Goal: Task Accomplishment & Management: Complete application form

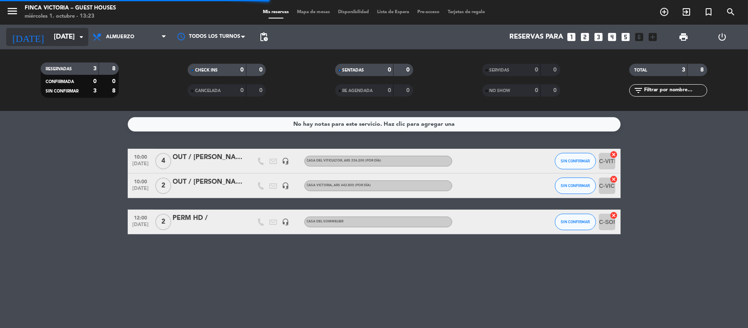
click at [79, 30] on input "[DATE]" at bounding box center [94, 37] width 89 height 16
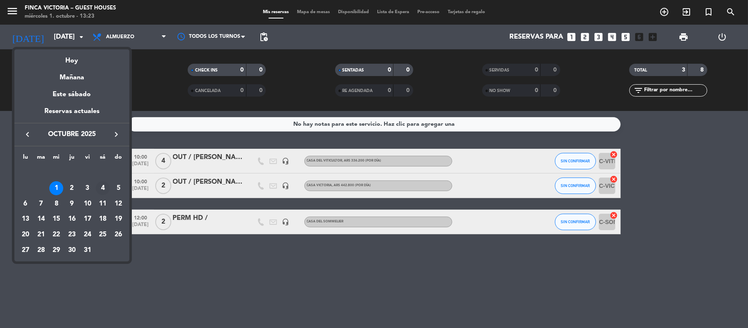
click at [103, 185] on div "4" at bounding box center [103, 188] width 14 height 14
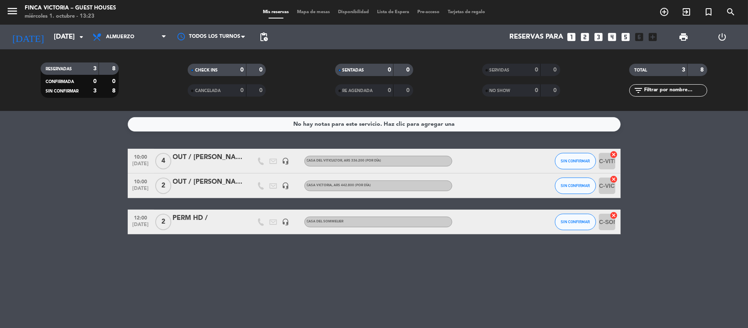
type input "[DATE]"
click at [10, 10] on icon "menu" at bounding box center [12, 11] width 12 height 12
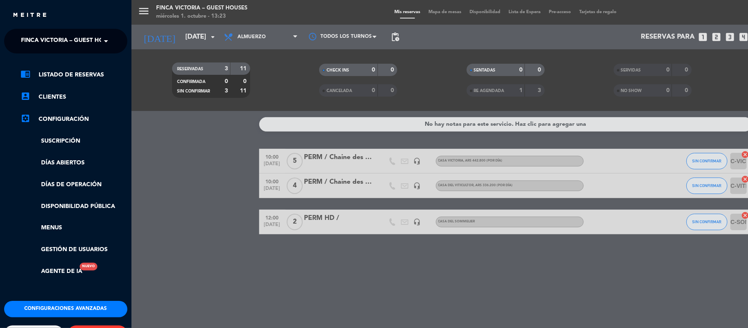
click at [96, 40] on span "FINCA VICTORIA – GUEST HOUSES" at bounding box center [69, 40] width 97 height 17
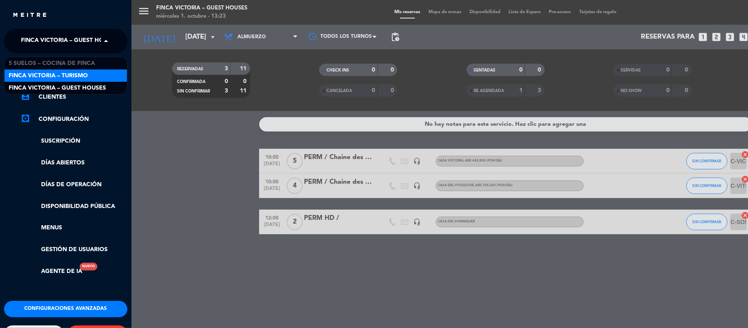
click at [82, 75] on span "FINCA VICTORIA – TURISMO" at bounding box center [48, 75] width 79 height 9
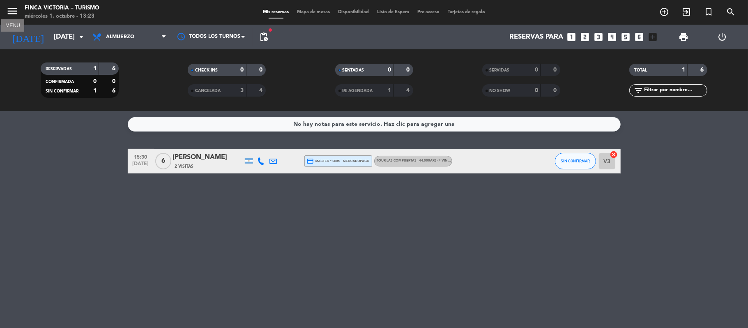
click at [9, 9] on icon "menu" at bounding box center [12, 11] width 12 height 12
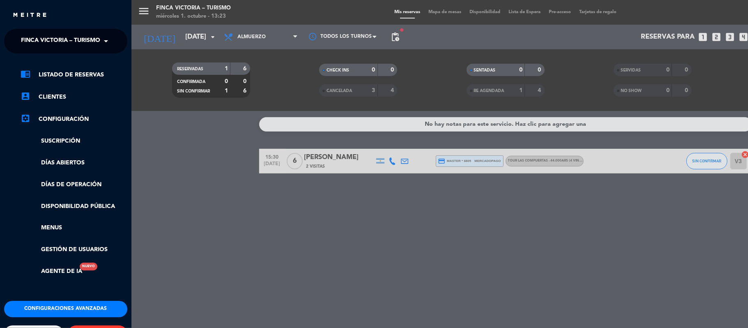
click at [92, 41] on span "FINCA VICTORIA – TURISMO" at bounding box center [60, 40] width 79 height 17
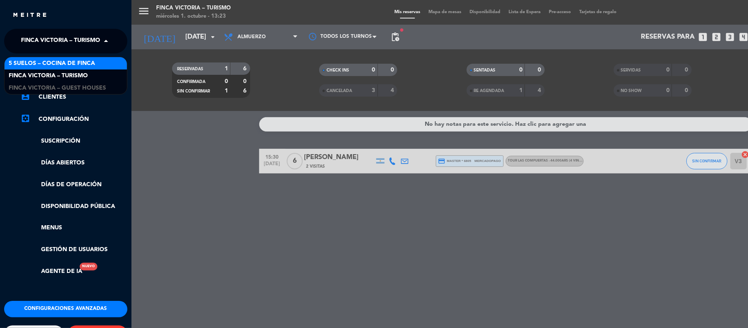
click at [86, 61] on span "5 SUELOS – COCINA DE FINCA" at bounding box center [52, 63] width 86 height 9
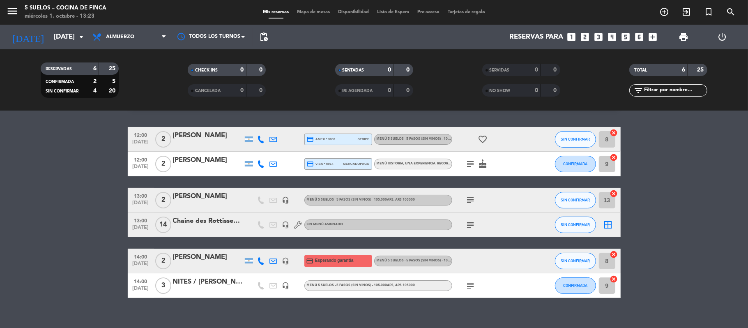
scroll to position [32, 0]
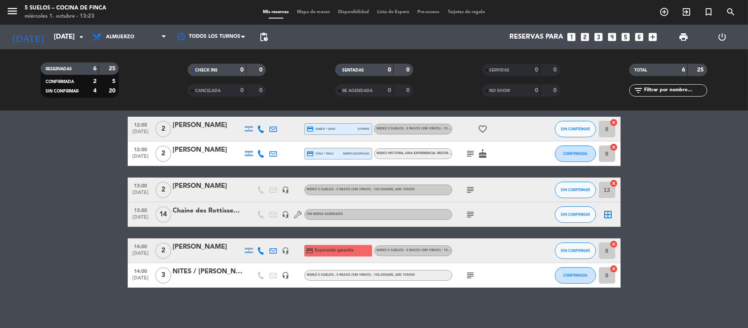
click at [469, 272] on icon "subject" at bounding box center [471, 275] width 10 height 10
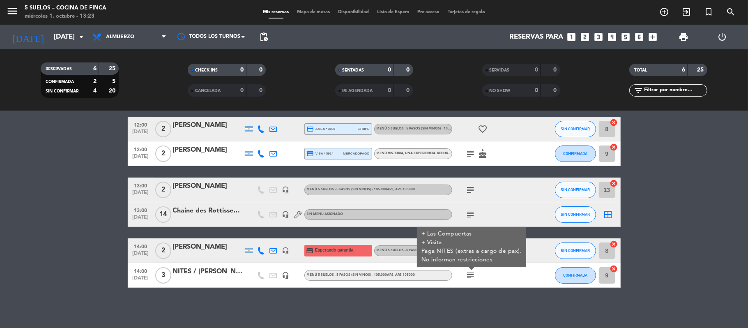
click at [43, 250] on bookings-row "12:00 [DATE] 2 [PERSON_NAME] credit_card amex * 3003 stripe MENÚ 5 SUELOS - 5 P…" at bounding box center [374, 202] width 748 height 171
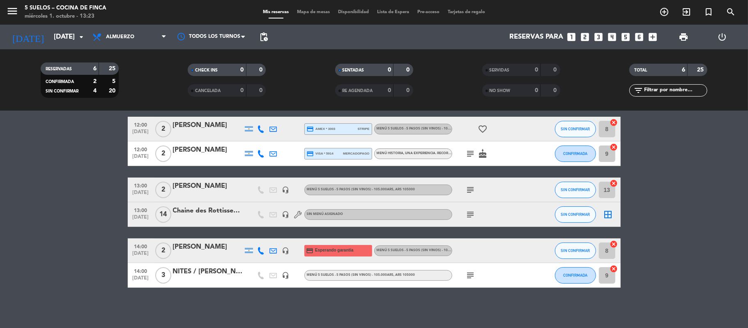
click at [468, 276] on icon "subject" at bounding box center [471, 275] width 10 height 10
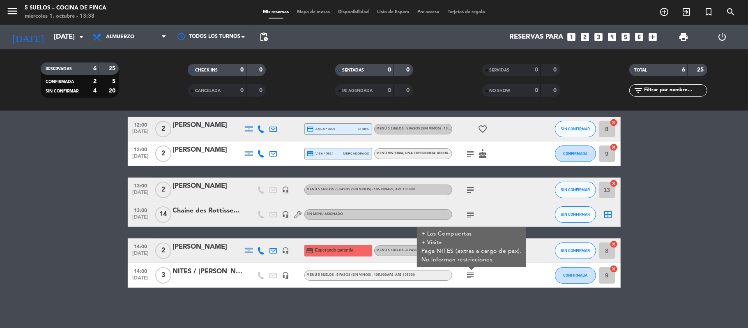
click at [587, 35] on icon "looks_two" at bounding box center [585, 37] width 11 height 11
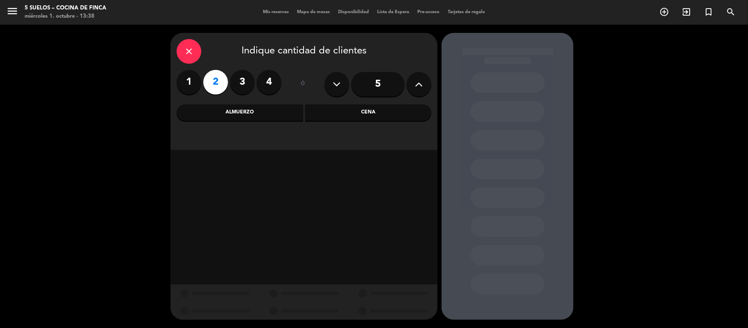
click at [262, 117] on div "Almuerzo" at bounding box center [240, 112] width 127 height 16
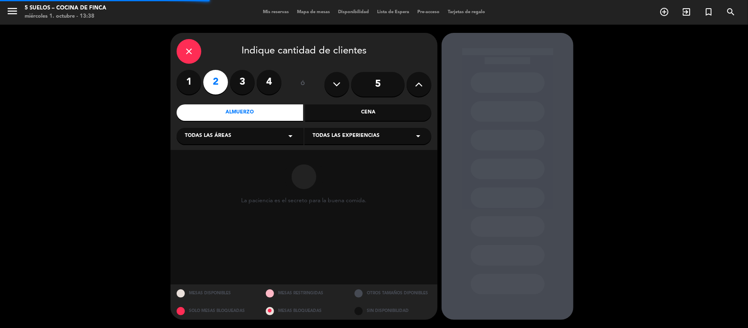
click at [232, 136] on div "Todas las áreas arrow_drop_down" at bounding box center [240, 136] width 127 height 16
click at [344, 112] on div "Cena" at bounding box center [368, 112] width 127 height 16
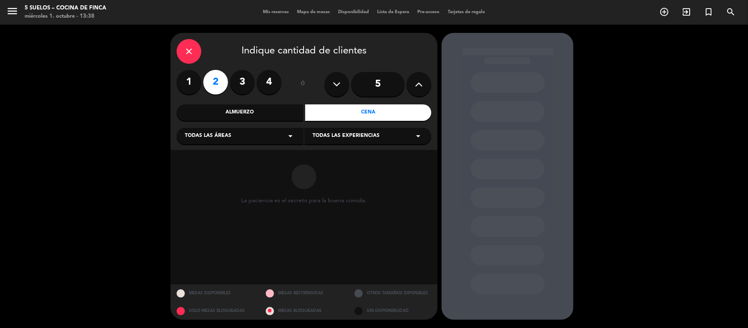
click at [332, 136] on span "Todas las experiencias" at bounding box center [346, 136] width 67 height 8
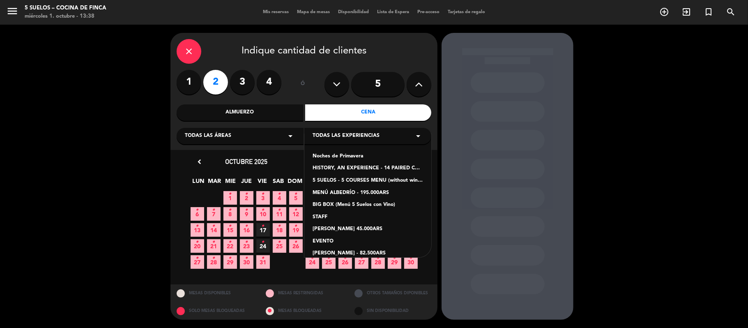
click at [334, 155] on div "Noches de Primavera" at bounding box center [368, 156] width 111 height 8
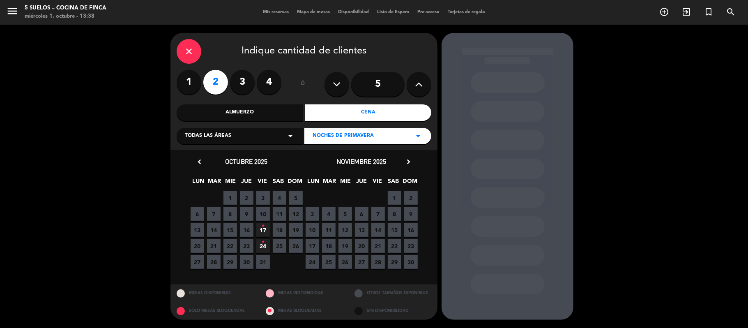
click at [200, 160] on icon "chevron_left" at bounding box center [199, 161] width 9 height 9
click at [198, 161] on icon "chevron_left" at bounding box center [199, 161] width 9 height 9
click at [406, 162] on icon "chevron_right" at bounding box center [408, 161] width 9 height 9
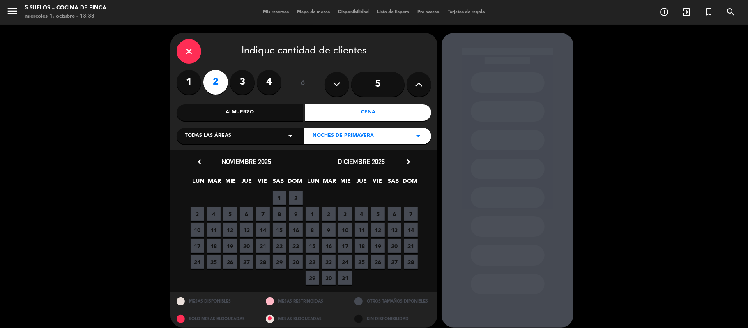
click at [199, 161] on icon "chevron_left" at bounding box center [199, 161] width 9 height 9
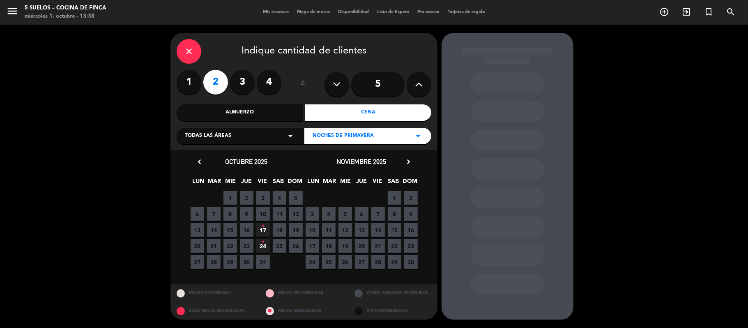
click at [185, 55] on icon "close" at bounding box center [189, 51] width 10 height 10
